Goal: Find specific page/section: Find specific page/section

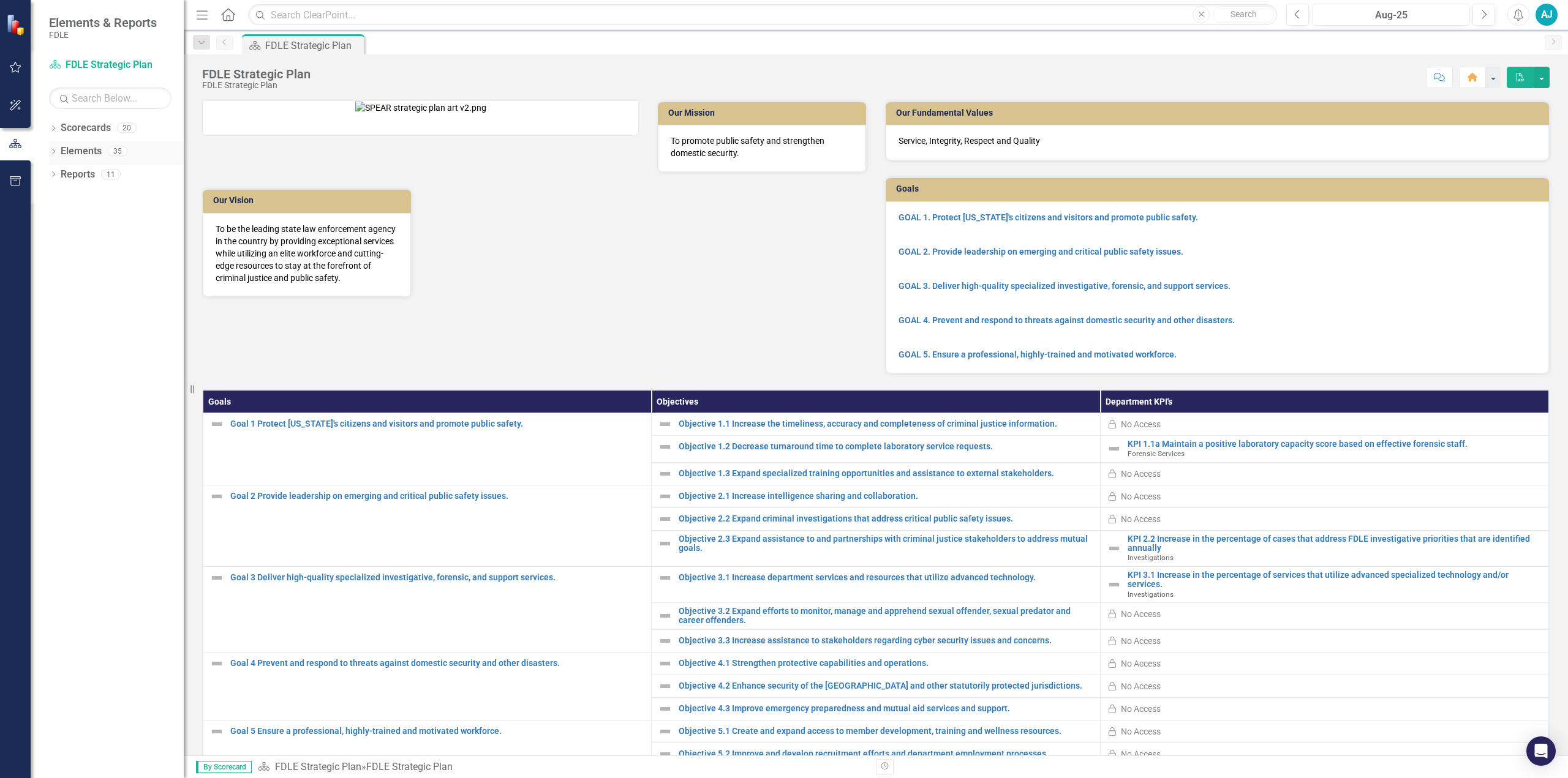
click at [55, 146] on div "Dropdown Elements 35" at bounding box center [116, 153] width 135 height 24
click at [55, 153] on icon "Dropdown" at bounding box center [53, 153] width 9 height 6
click at [55, 153] on icon "Dropdown" at bounding box center [52, 150] width 6 height 9
click at [58, 126] on div "Dropdown Scorecards 20" at bounding box center [116, 130] width 135 height 24
click at [52, 126] on icon "Dropdown" at bounding box center [53, 129] width 9 height 6
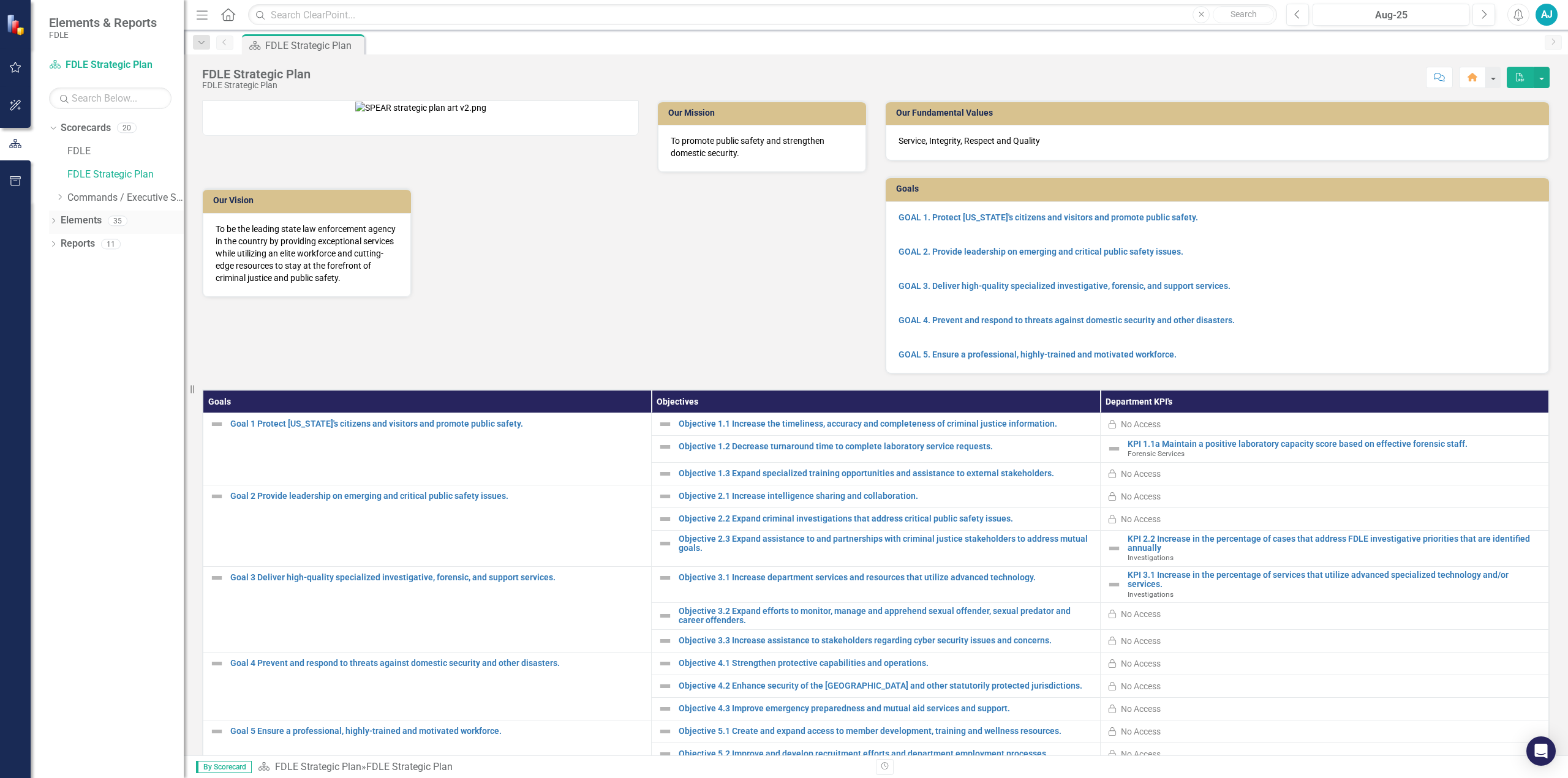
click at [54, 221] on icon at bounding box center [54, 221] width 3 height 6
click at [55, 363] on icon "Dropdown" at bounding box center [53, 361] width 9 height 6
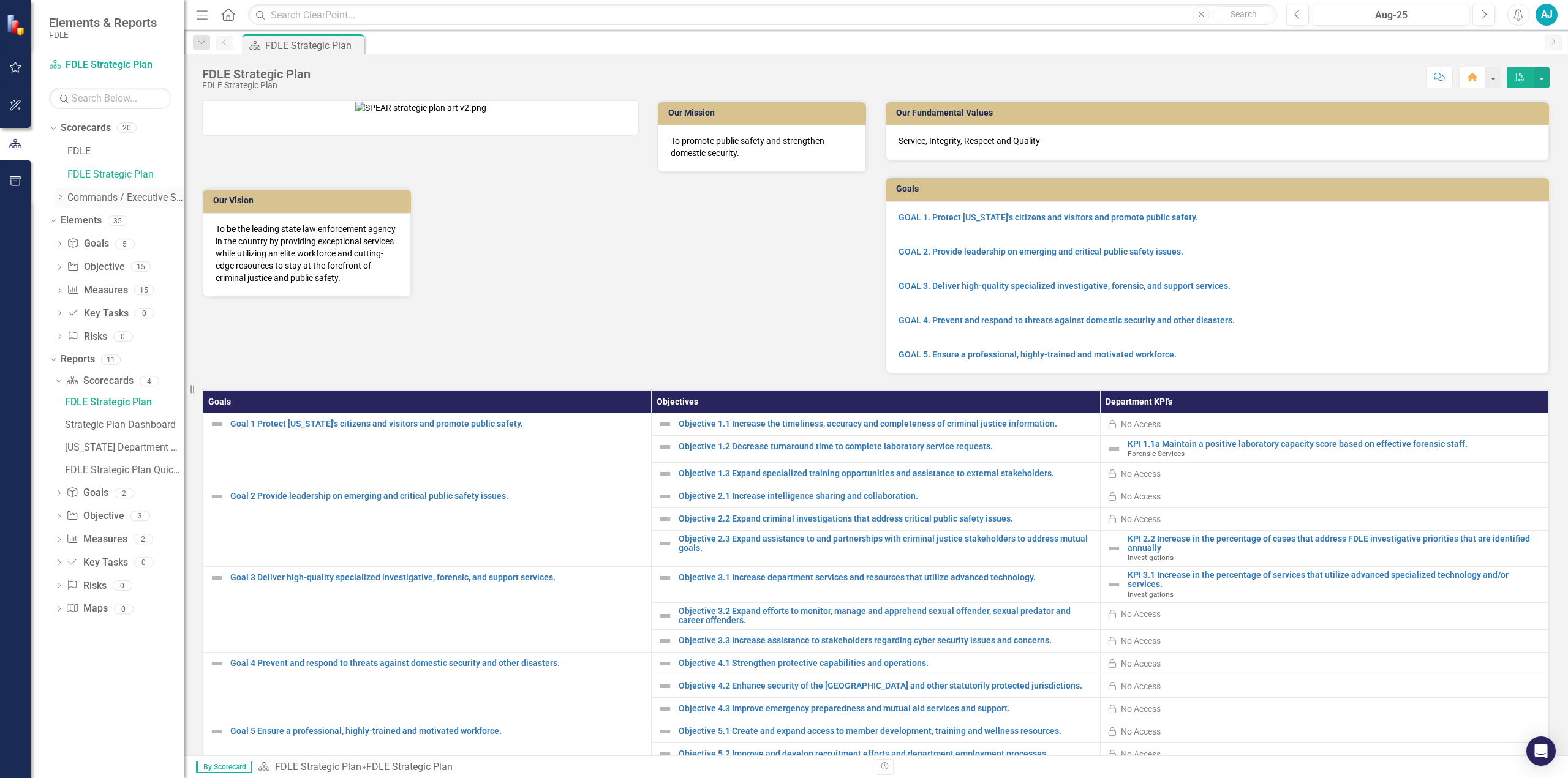
click at [62, 195] on icon "Dropdown" at bounding box center [59, 197] width 9 height 7
click at [74, 218] on icon "Dropdown" at bounding box center [71, 220] width 9 height 7
click at [84, 268] on icon "Dropdown" at bounding box center [84, 266] width 9 height 7
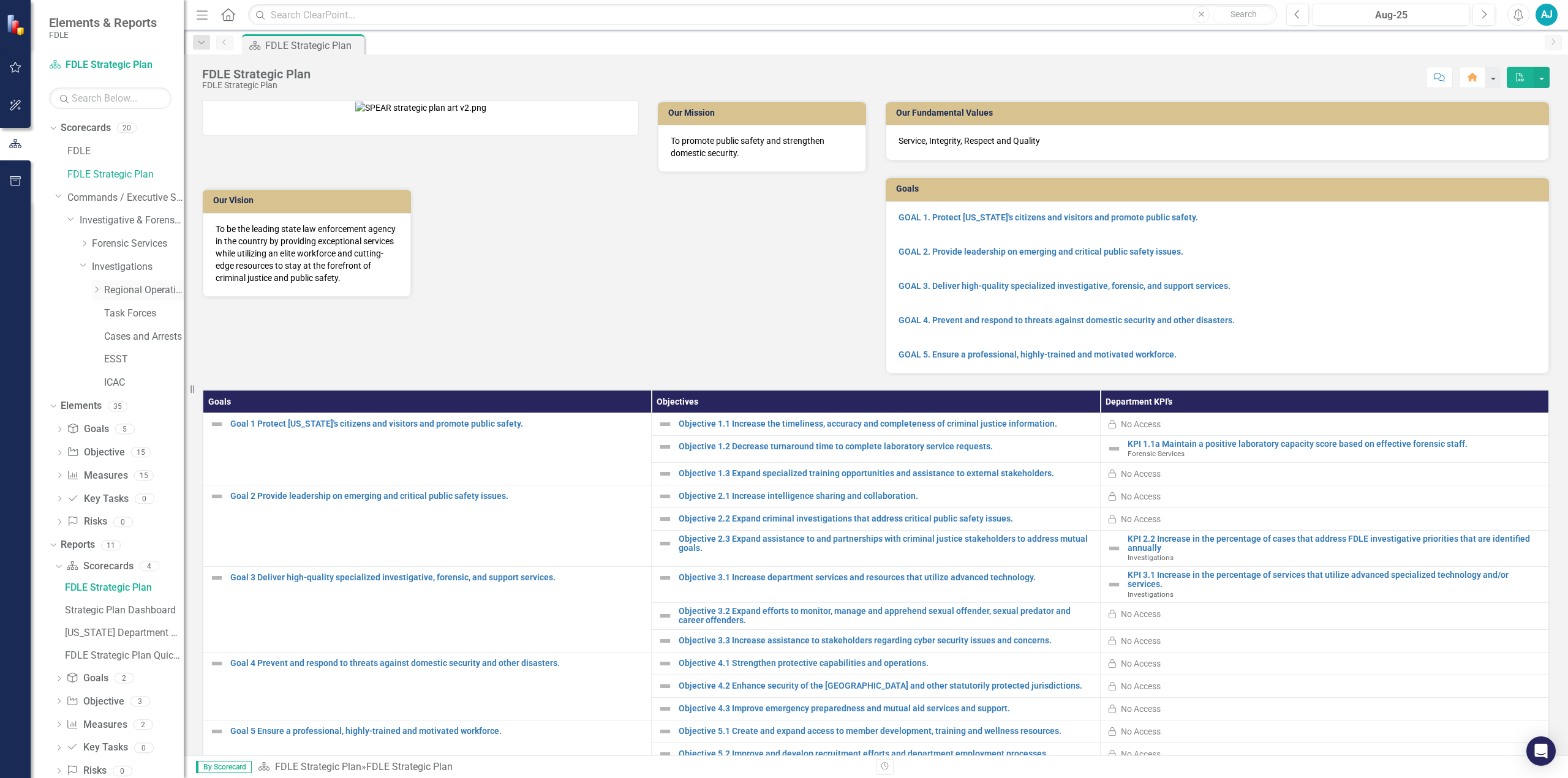
click at [99, 291] on icon "Dropdown" at bounding box center [96, 289] width 9 height 7
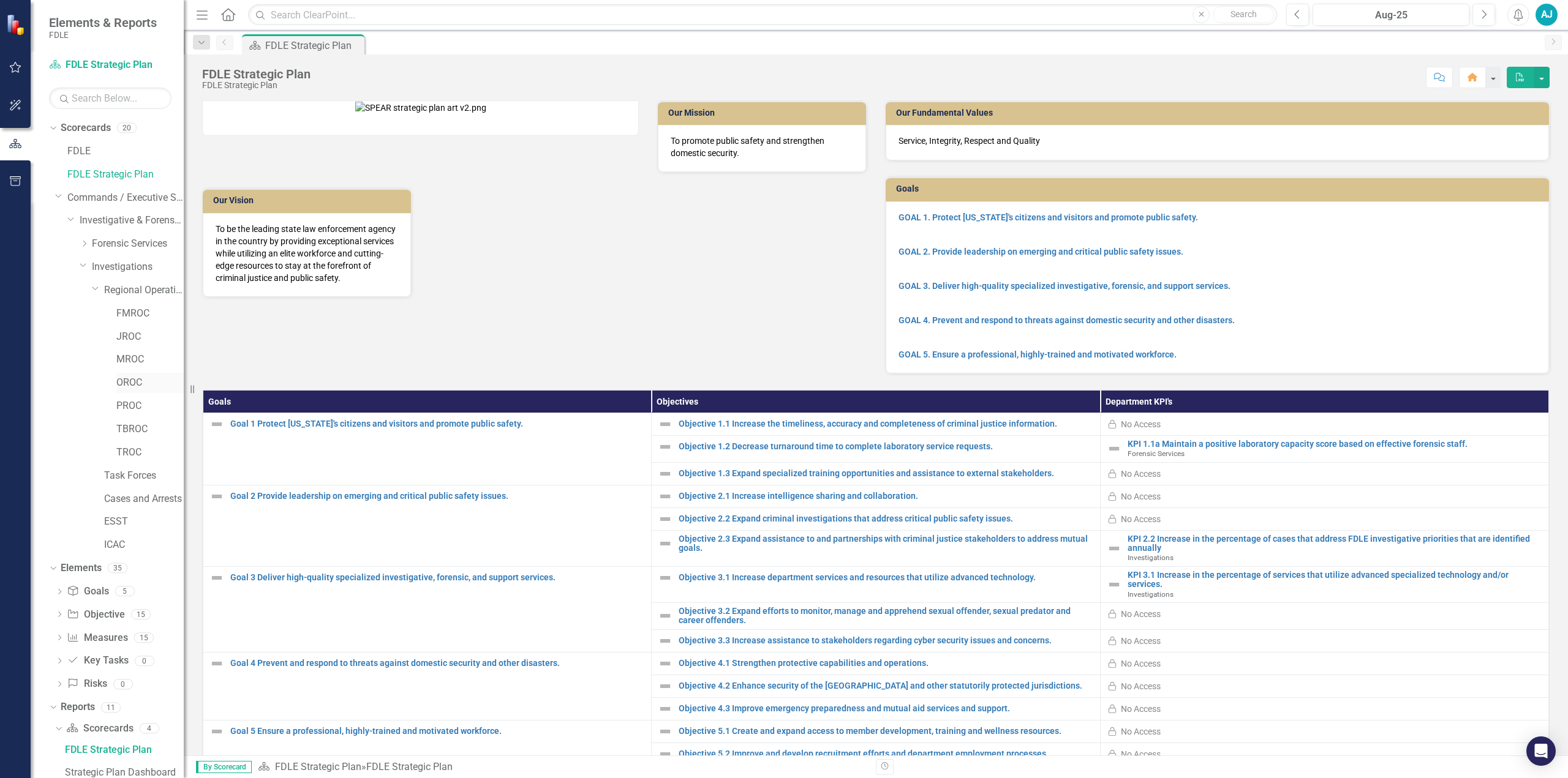
click at [131, 383] on link "OROC" at bounding box center [149, 382] width 67 height 14
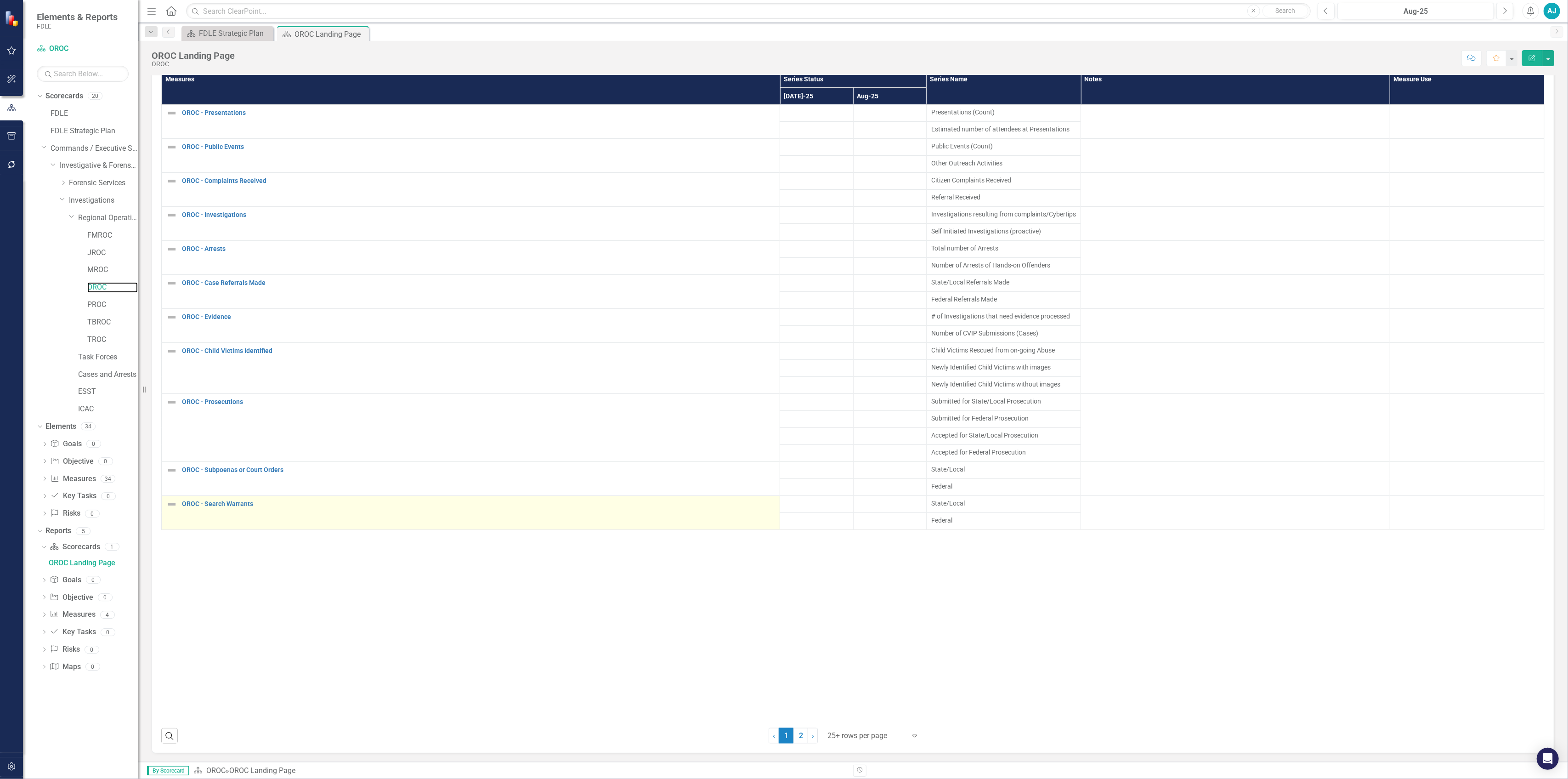
scroll to position [1123, 0]
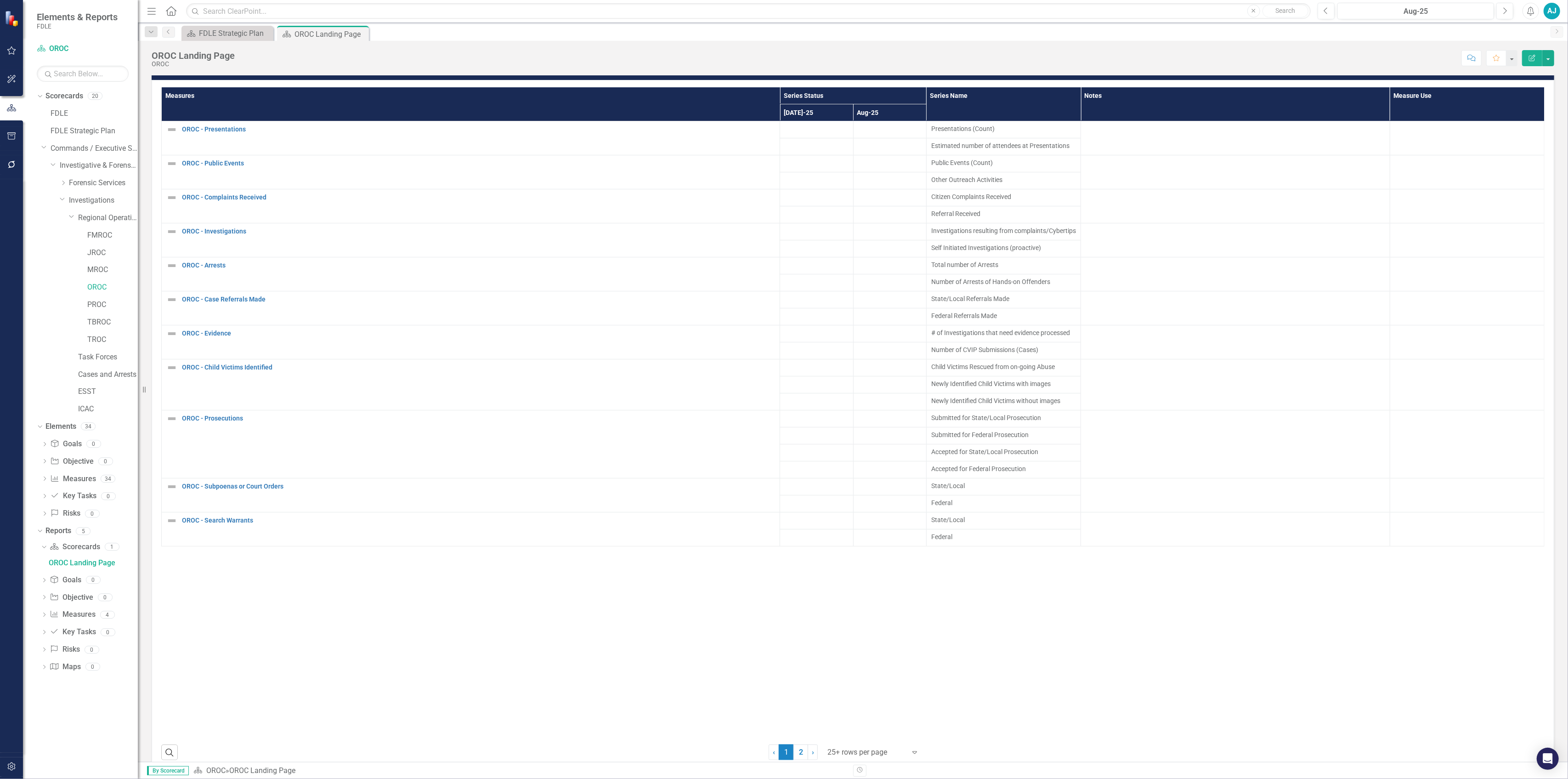
click at [849, 584] on div at bounding box center [866, 753] width 78 height 12
click at [852, 584] on div "Display All Rows" at bounding box center [870, 734] width 101 height 15
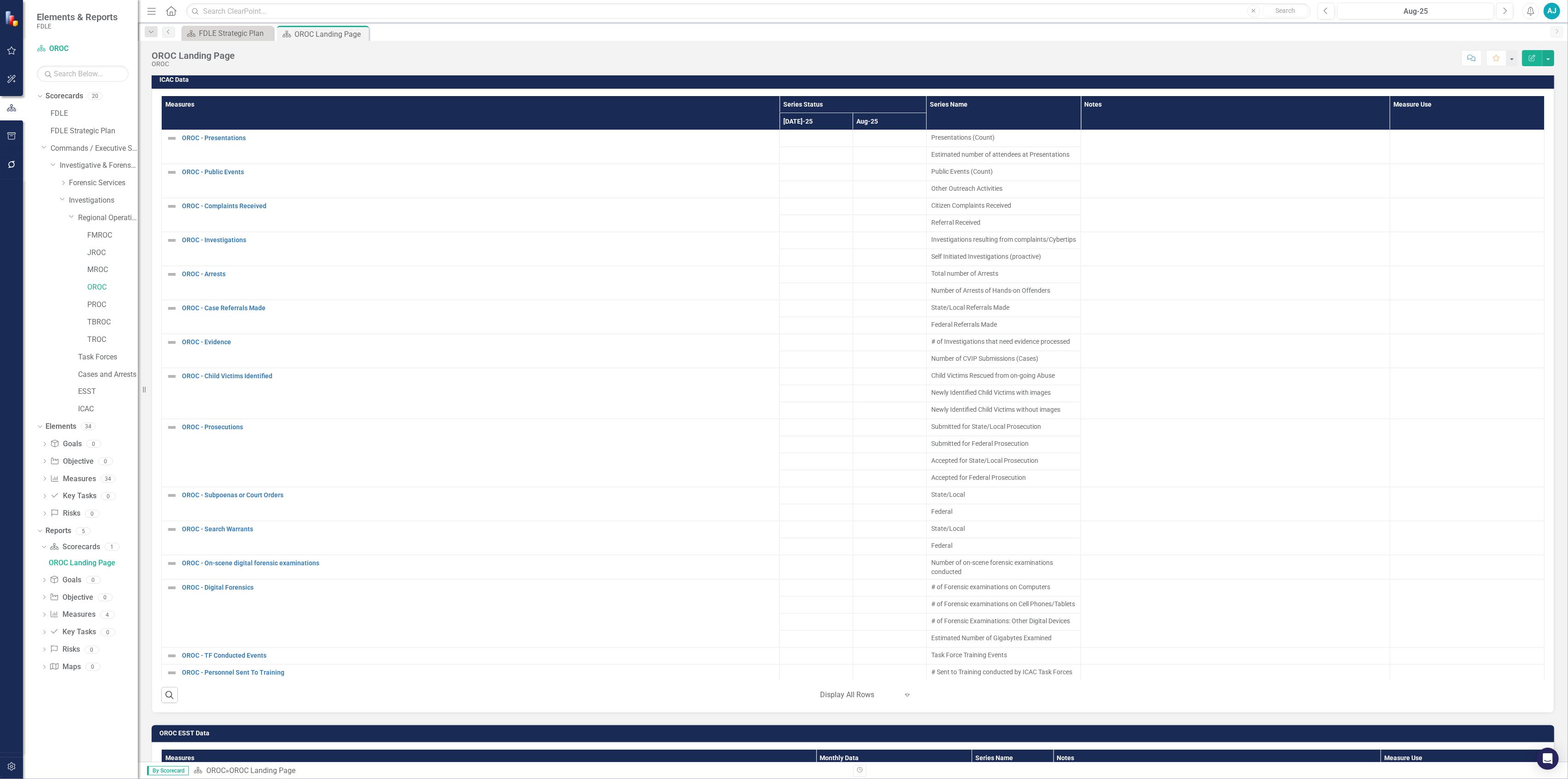
scroll to position [1052, 0]
